Goal: Task Accomplishment & Management: Manage account settings

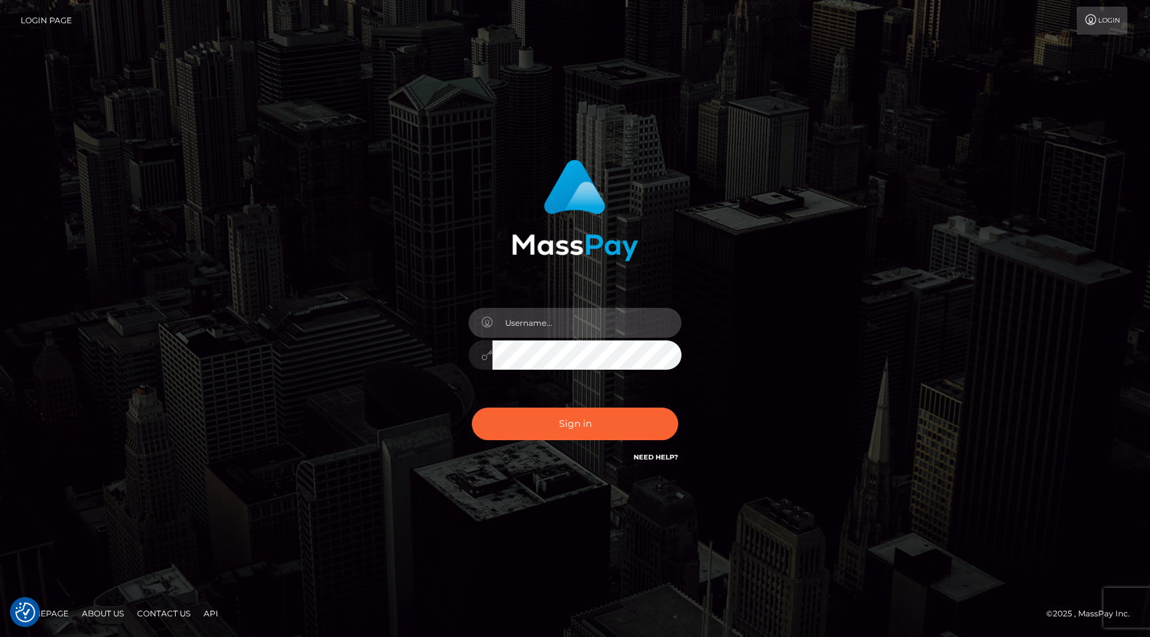
click at [549, 321] on input "text" at bounding box center [586, 323] width 189 height 30
type input "candacebyrddavis@gmail.com"
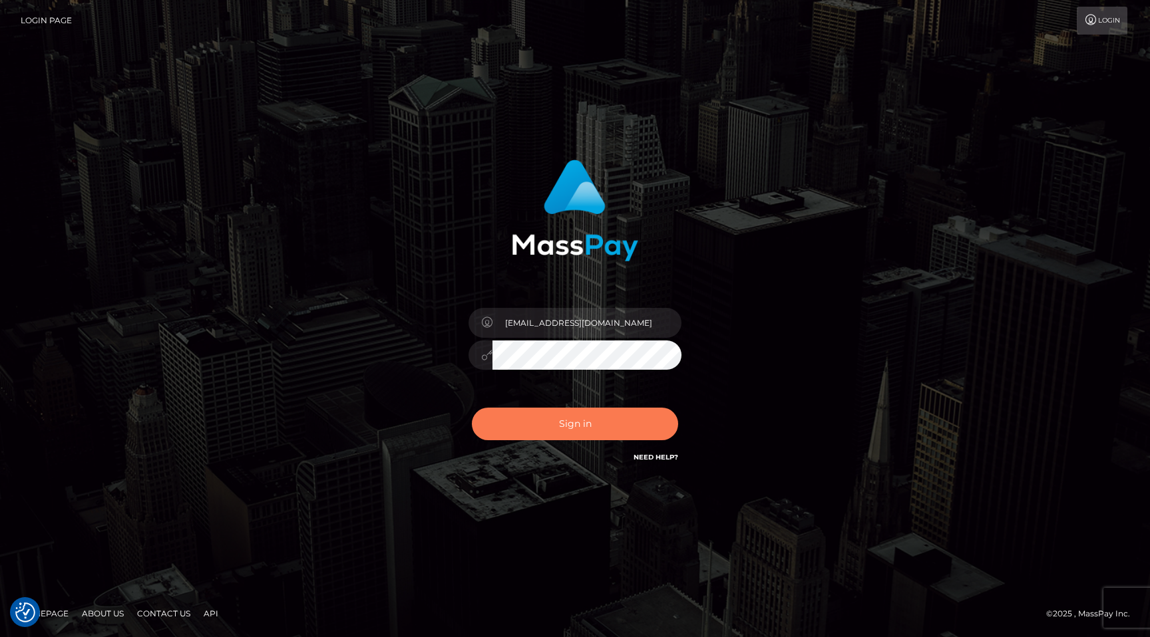
click at [573, 422] on button "Sign in" at bounding box center [575, 424] width 206 height 33
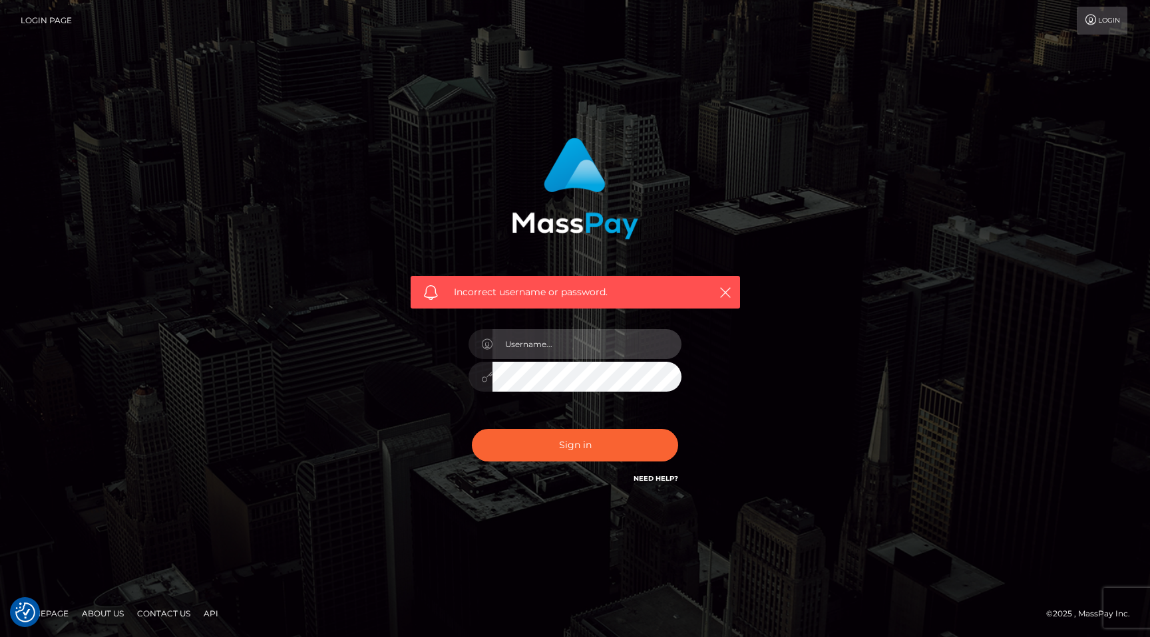
click at [580, 349] on input "text" at bounding box center [586, 344] width 189 height 30
type input "candacebyrddavis"
click at [472, 429] on button "Sign in" at bounding box center [575, 445] width 206 height 33
click at [570, 348] on input "text" at bounding box center [586, 344] width 189 height 30
type input "candacebyrddavis"
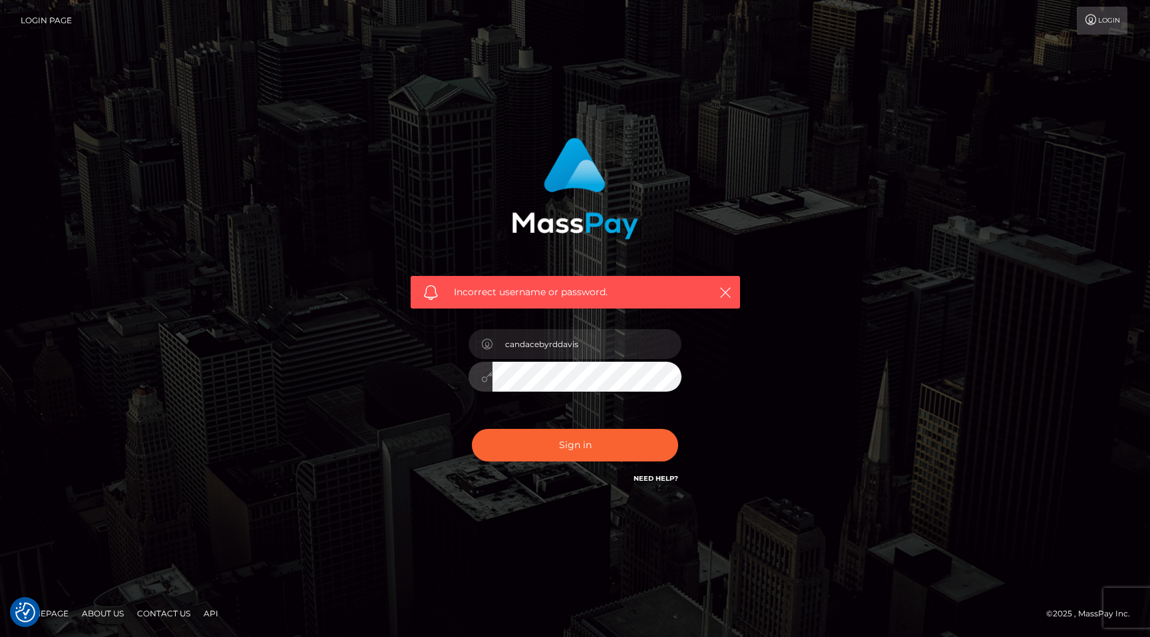
click at [472, 429] on button "Sign in" at bounding box center [575, 445] width 206 height 33
click at [588, 345] on input "text" at bounding box center [586, 344] width 189 height 30
type input "candacebyrddavis"
click at [472, 429] on button "Sign in" at bounding box center [575, 445] width 206 height 33
click at [651, 478] on link "Need Help?" at bounding box center [655, 478] width 45 height 9
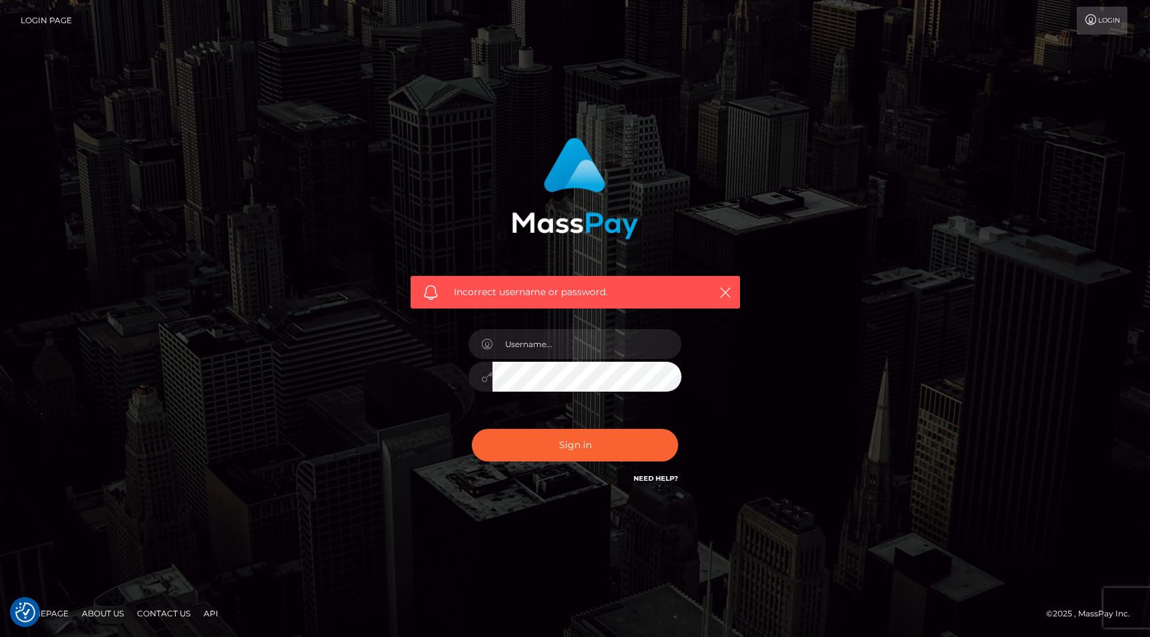
click at [57, 22] on link "Login Page" at bounding box center [46, 21] width 51 height 28
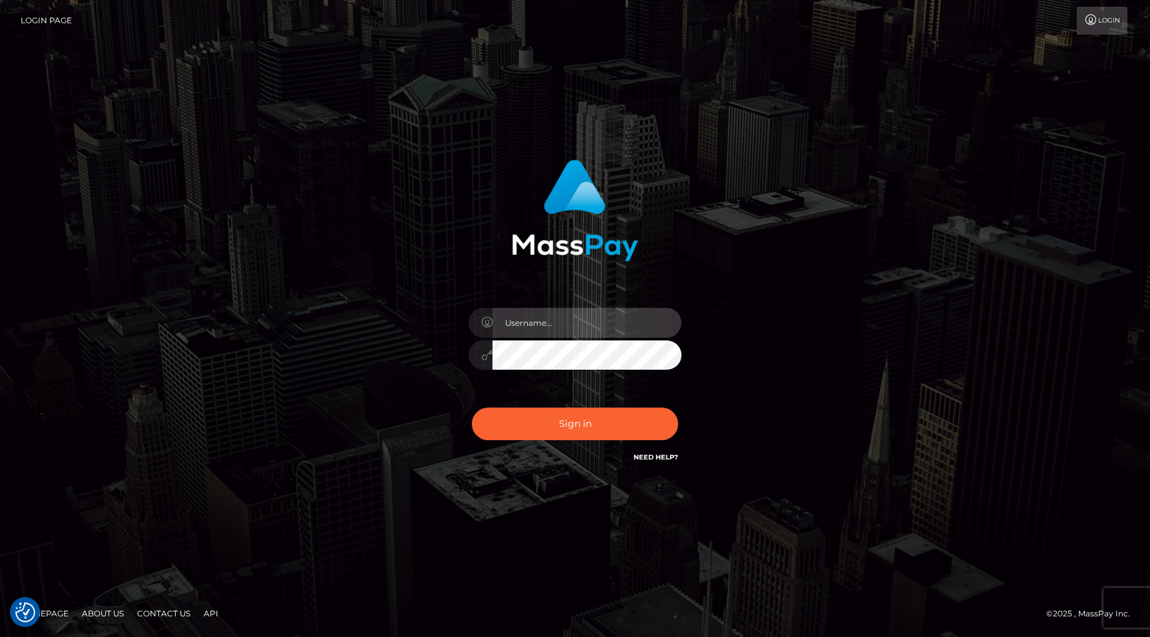
click at [544, 324] on input "text" at bounding box center [586, 323] width 189 height 30
type input "candacebyrddavis"
click at [472, 408] on button "Sign in" at bounding box center [575, 424] width 206 height 33
